Goal: Communication & Community: Participate in discussion

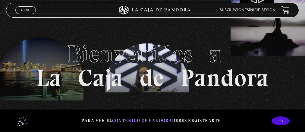
click at [24, 12] on span "Menu" at bounding box center [25, 10] width 10 height 4
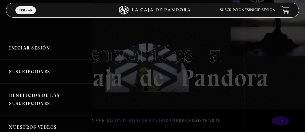
click at [59, 53] on link "Iniciar Sesión" at bounding box center [45, 48] width 91 height 24
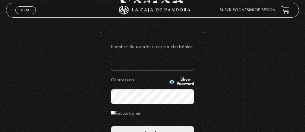
scroll to position [96, 0]
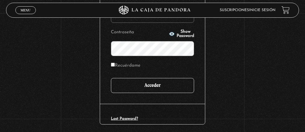
type input "mel_130@hotmail.com"
click at [160, 87] on input "Acceder" at bounding box center [152, 85] width 83 height 15
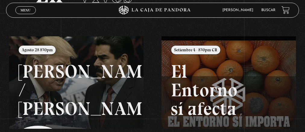
scroll to position [48, 0]
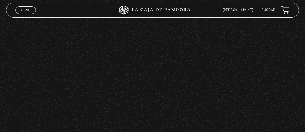
scroll to position [219, 0]
click at [240, 84] on div "Volver Setiembre 4 - 830pm CR El Entorno sí afecta" at bounding box center [152, 78] width 305 height 326
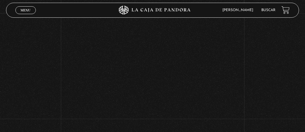
scroll to position [219, 0]
